Goal: Navigation & Orientation: Find specific page/section

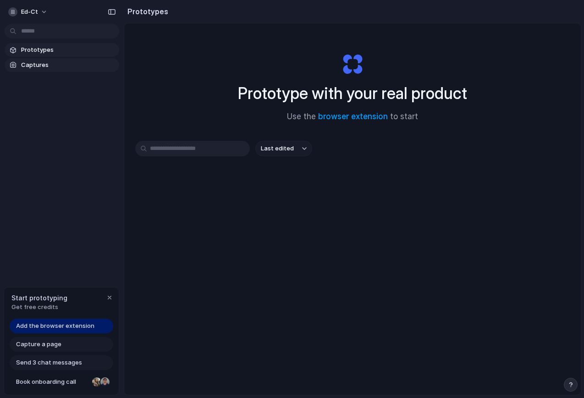
click at [44, 66] on span "Captures" at bounding box center [68, 64] width 94 height 9
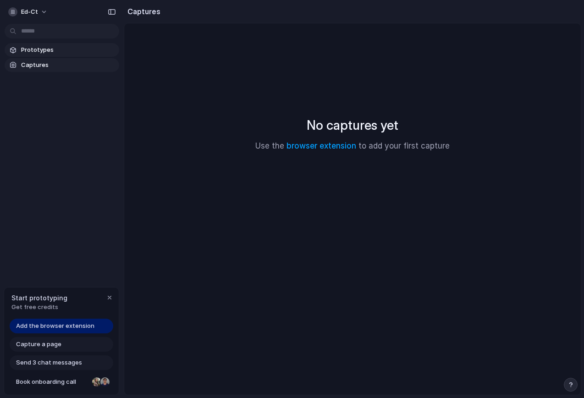
click at [47, 53] on span "Prototypes" at bounding box center [68, 49] width 94 height 9
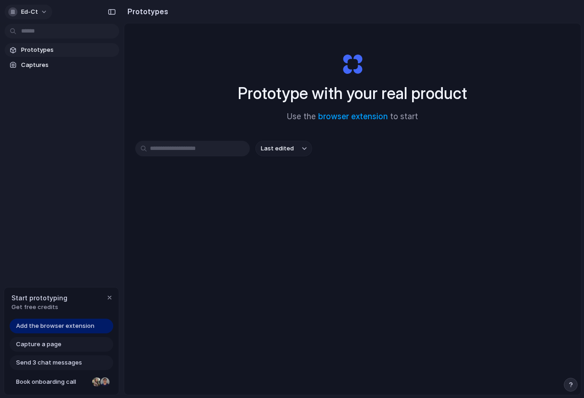
click at [35, 7] on span "ed-ct" at bounding box center [29, 11] width 17 height 9
